Goal: Check status: Check status

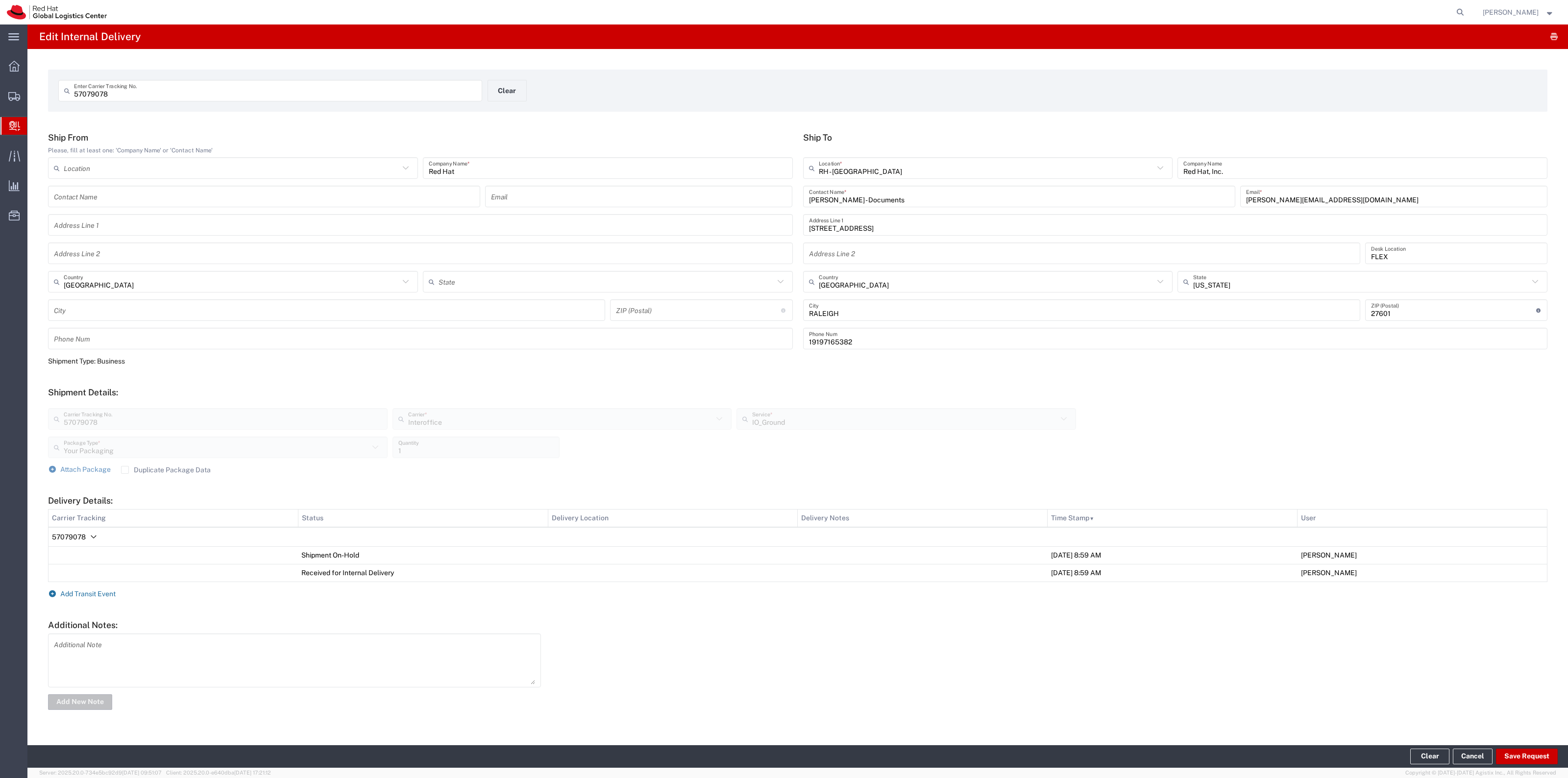
click at [102, 592] on span "Add Transit Event" at bounding box center [88, 594] width 55 height 8
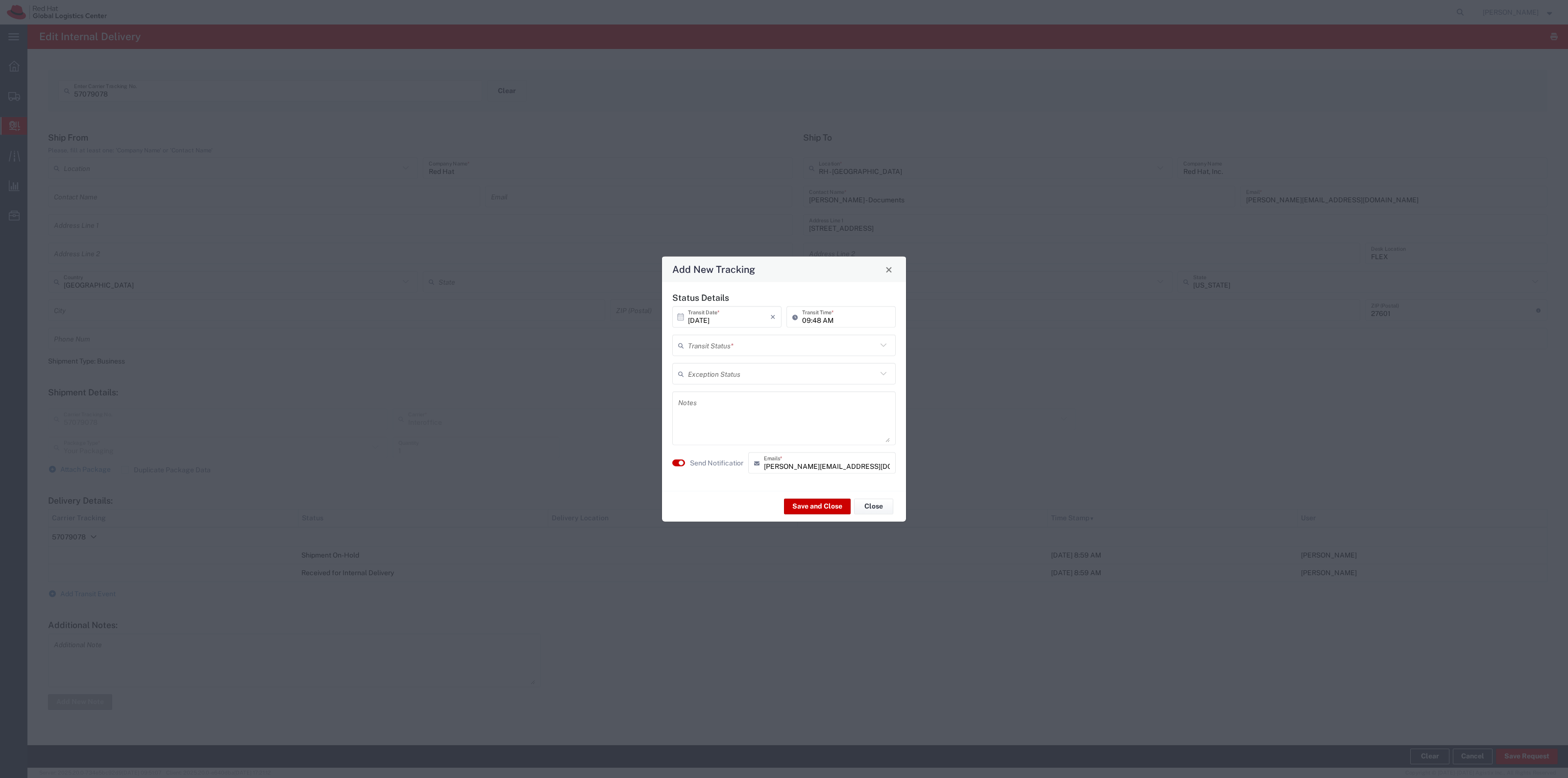
drag, startPoint x: 778, startPoint y: 333, endPoint x: 773, endPoint y: 338, distance: 7.1
click at [778, 334] on div "Status Details [DATE] × Transit Date * Cancel Apply 09:48 AM Transit Time * Tra…" at bounding box center [784, 387] width 234 height 188
click at [772, 338] on input "text" at bounding box center [782, 345] width 189 height 17
click at [762, 374] on span "Delivery Confirmation" at bounding box center [784, 366] width 222 height 15
type input "Delivery Confirmation"
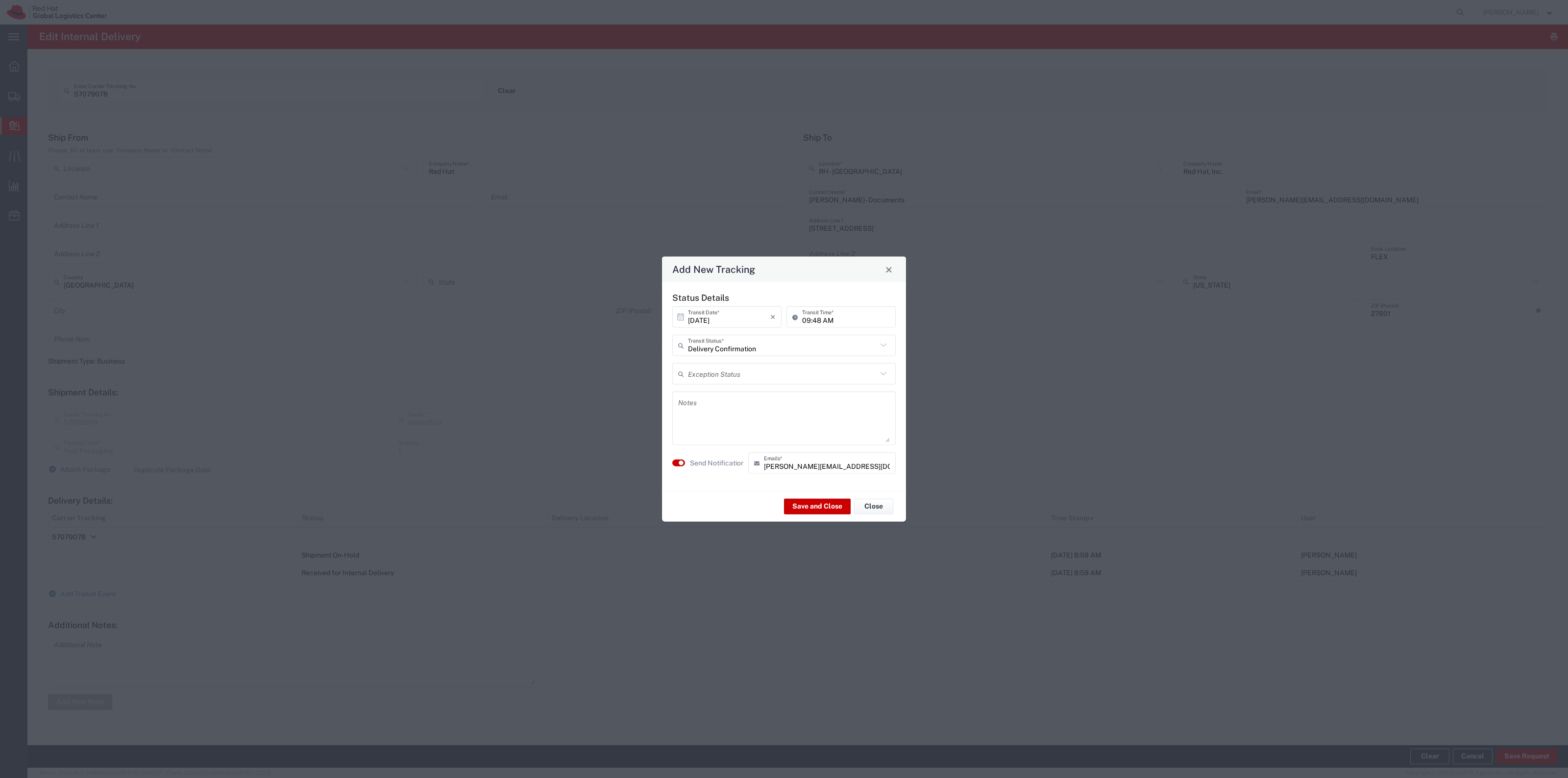
click at [690, 459] on label "Send Notification" at bounding box center [717, 463] width 55 height 10
click at [823, 508] on button "Save and Close" at bounding box center [817, 506] width 66 height 16
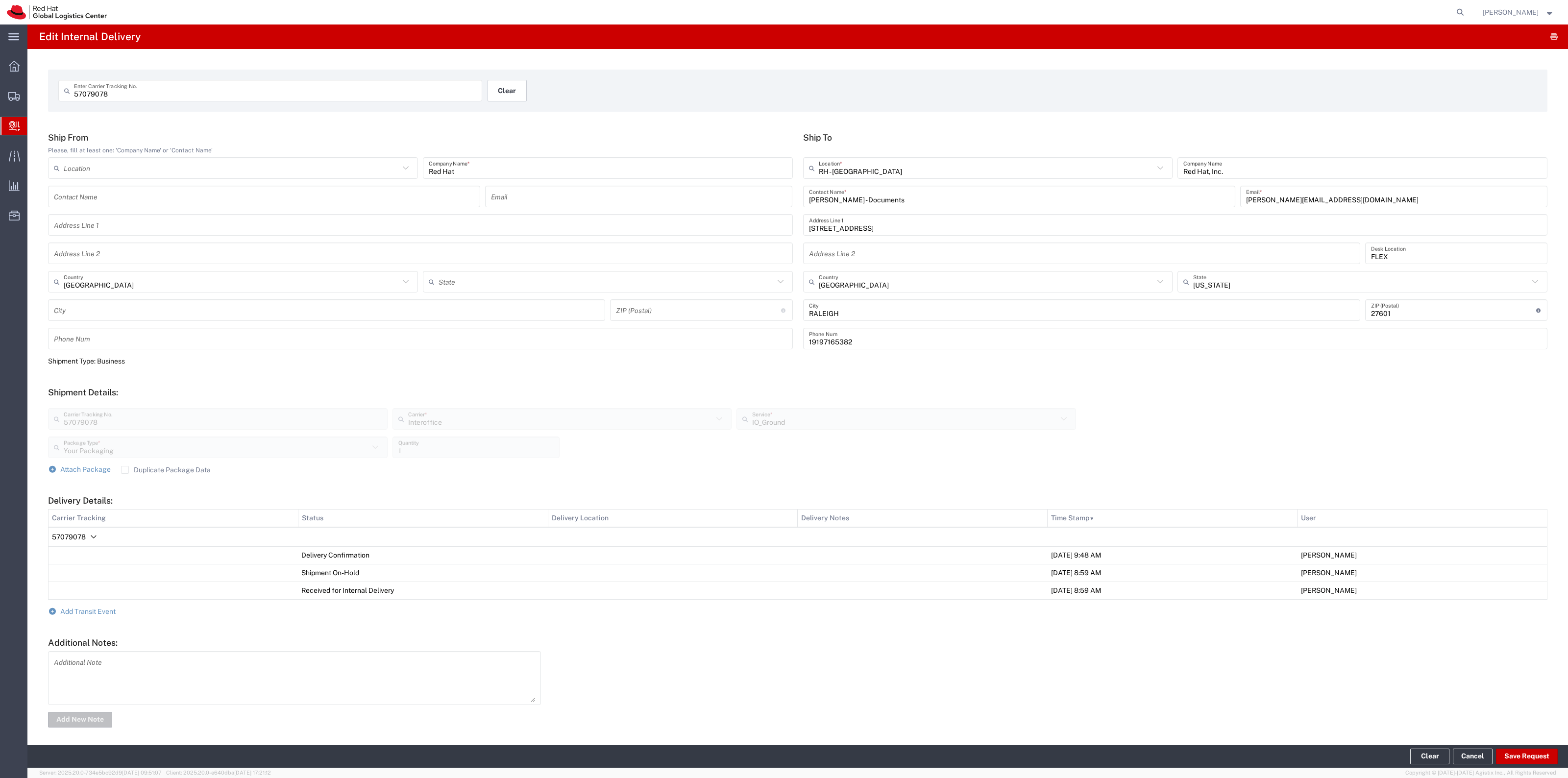
click at [511, 87] on button "Clear" at bounding box center [507, 90] width 39 height 21
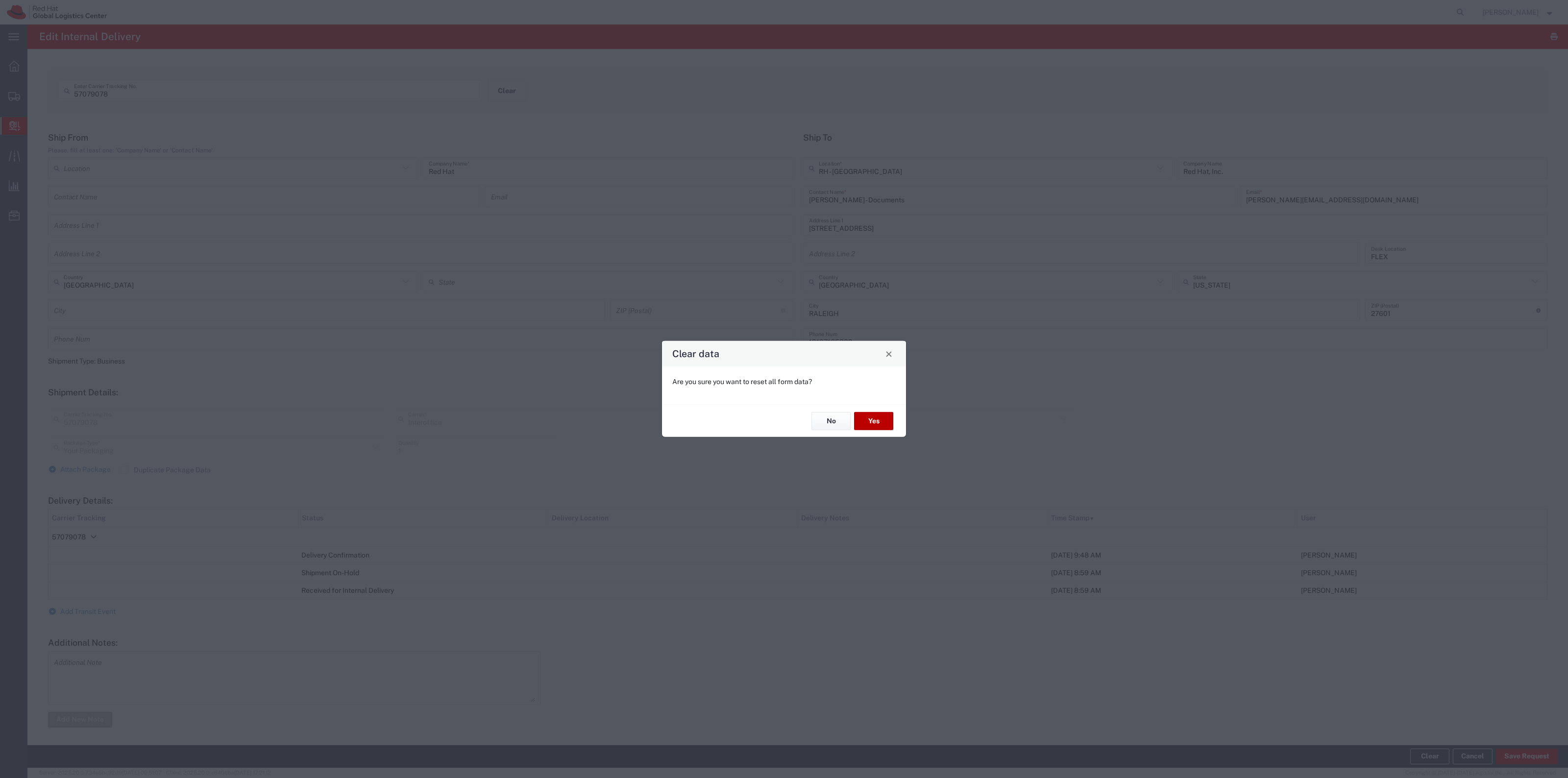
click at [877, 421] on button "Yes" at bounding box center [873, 421] width 39 height 18
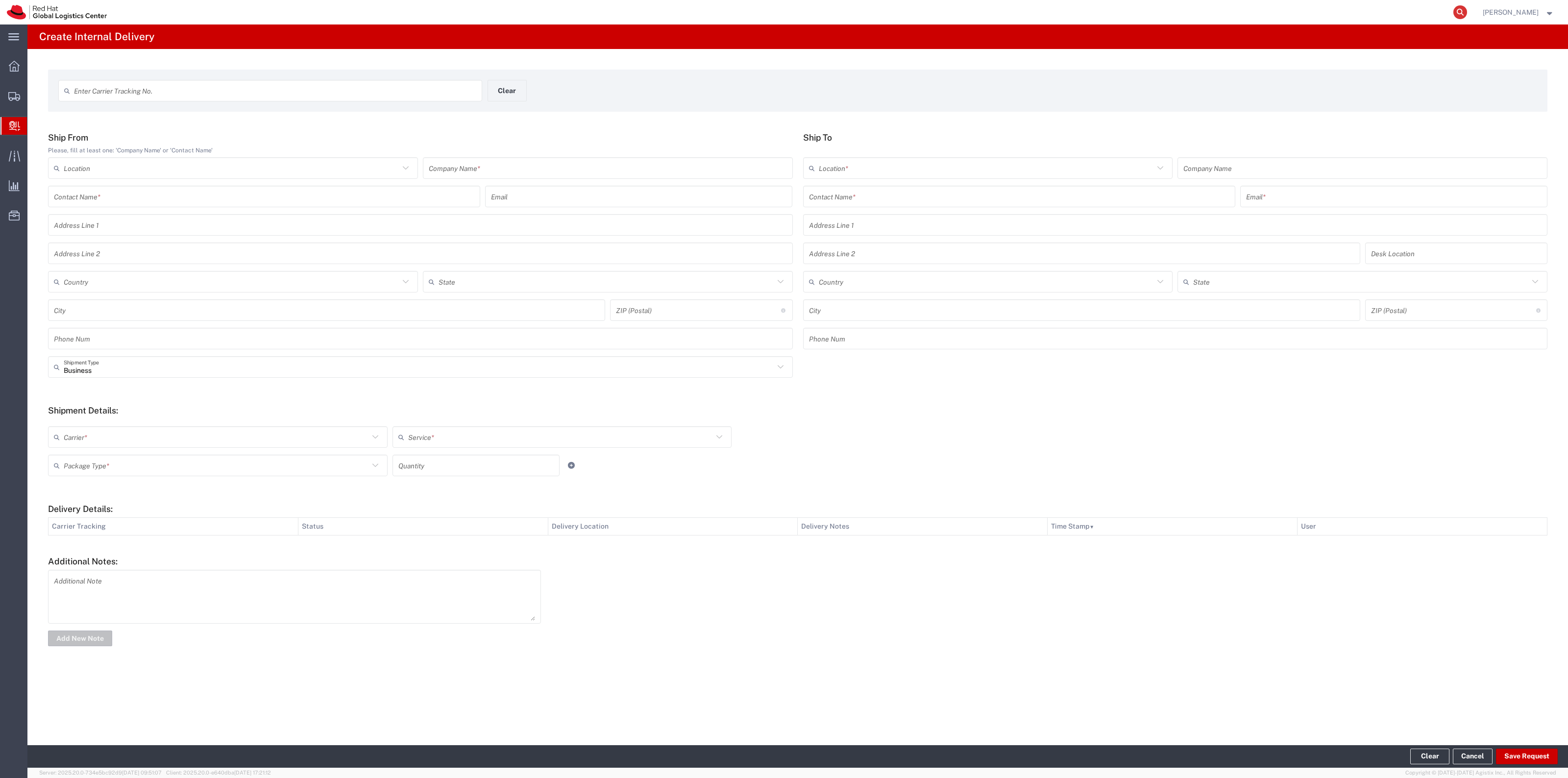
click at [1466, 16] on icon at bounding box center [1460, 12] width 14 height 14
click at [1417, 18] on input "search" at bounding box center [1304, 12] width 298 height 24
type input "394001462670"
click at [1197, 82] on div "56981996" at bounding box center [1191, 81] width 46 height 10
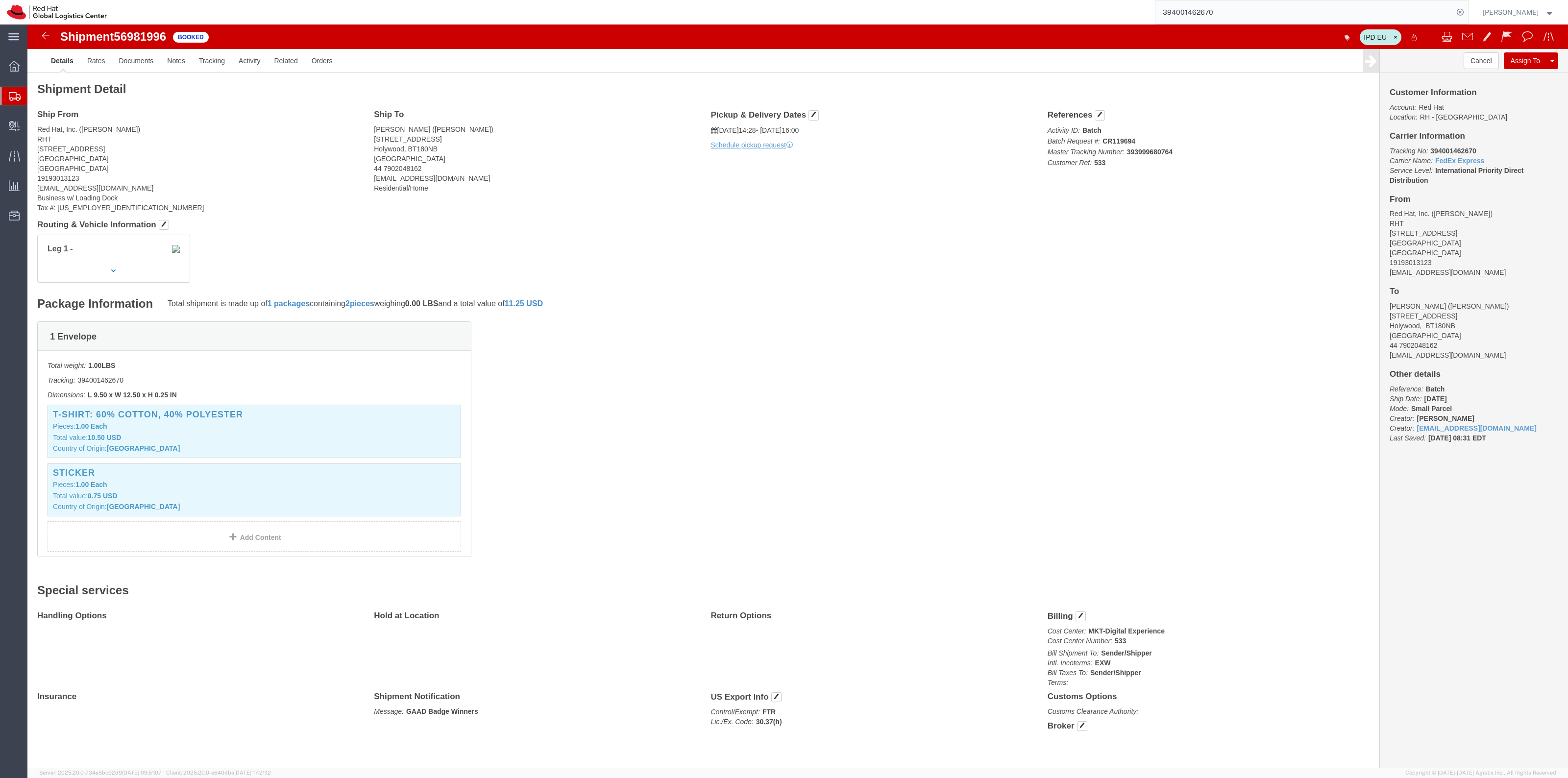
click address "[PERSON_NAME] ([PERSON_NAME]) [STREET_ADDRESS] 44 7902048162 [EMAIL_ADDRESS][DO…"
drag, startPoint x: 346, startPoint y: 107, endPoint x: 399, endPoint y: 107, distance: 53.0
click address "[PERSON_NAME] ([PERSON_NAME]) [STREET_ADDRESS] 44 7902048162 [EMAIL_ADDRESS][DO…"
copy address "[PERSON_NAME]"
